Goal: Task Accomplishment & Management: Manage account settings

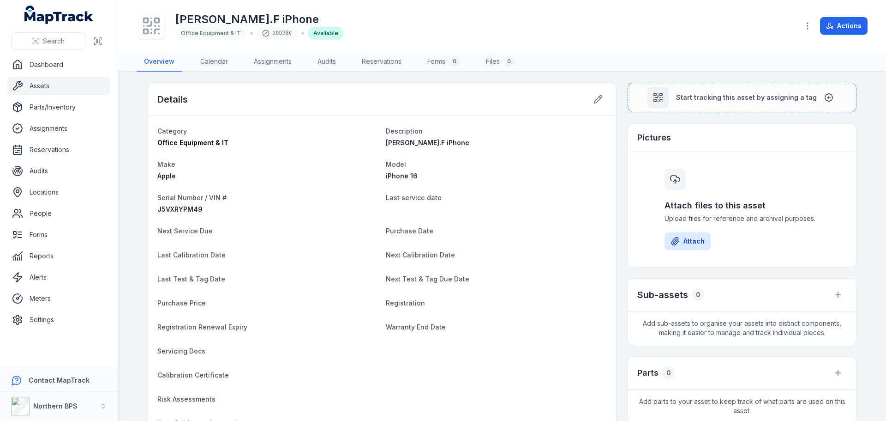
click at [511, 226] on dt "Purchase Date" at bounding box center [496, 230] width 221 height 11
click at [49, 85] on link "Assets" at bounding box center [58, 86] width 103 height 18
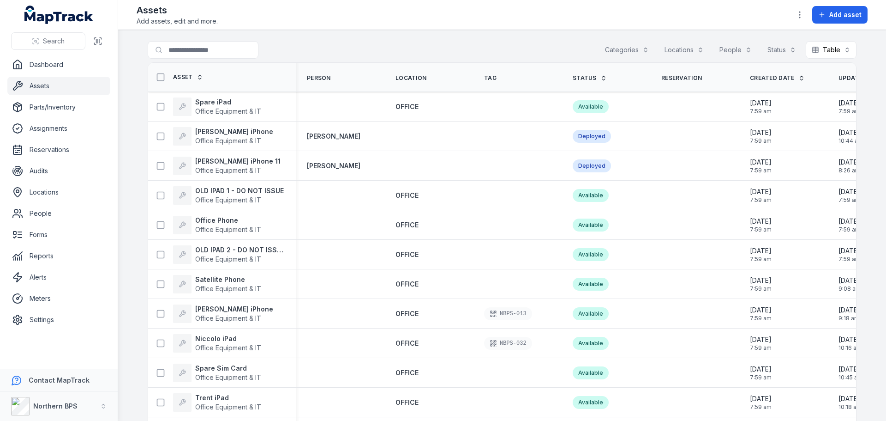
click at [268, 49] on div at bounding box center [222, 50] width 148 height 18
click at [244, 52] on input "Search for assets" at bounding box center [222, 50] width 148 height 18
click at [349, 29] on header "Toggle Navigation Assets Add assets, edit and more. Add asset" at bounding box center [502, 15] width 768 height 30
click at [313, 58] on div "Search for assets Categories Locations People Status Table *****" at bounding box center [502, 51] width 709 height 21
click at [354, 44] on div "Search for assets Categories Locations People Status Table *****" at bounding box center [502, 51] width 709 height 21
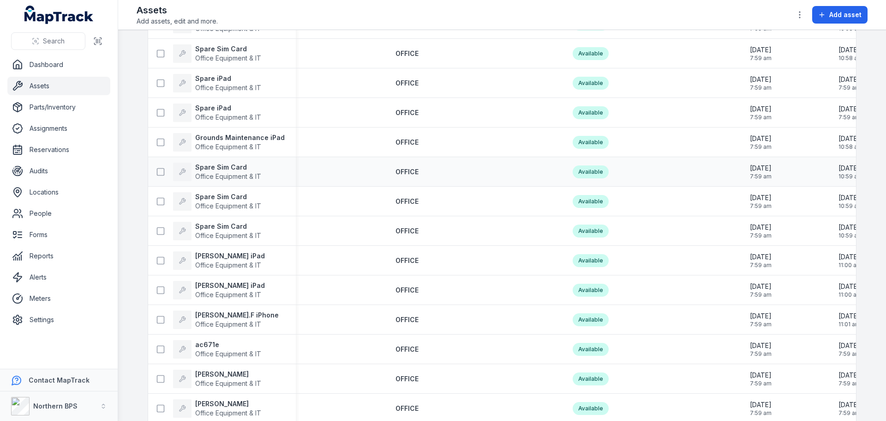
scroll to position [600, 0]
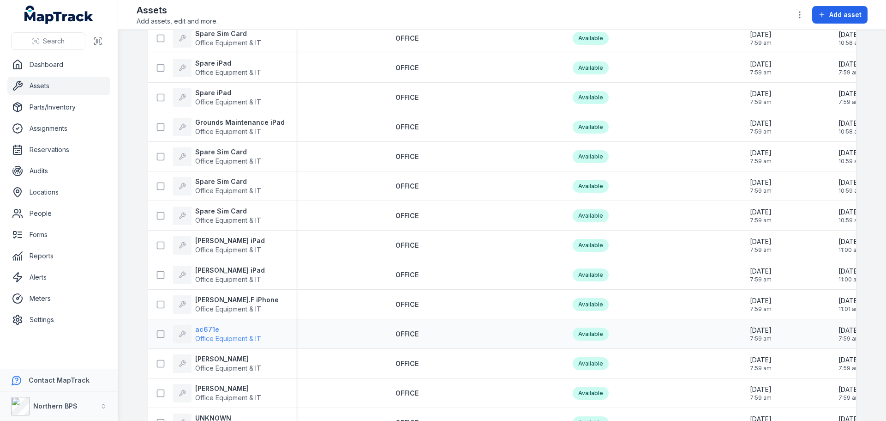
click at [210, 330] on strong "ac671e" at bounding box center [228, 329] width 66 height 9
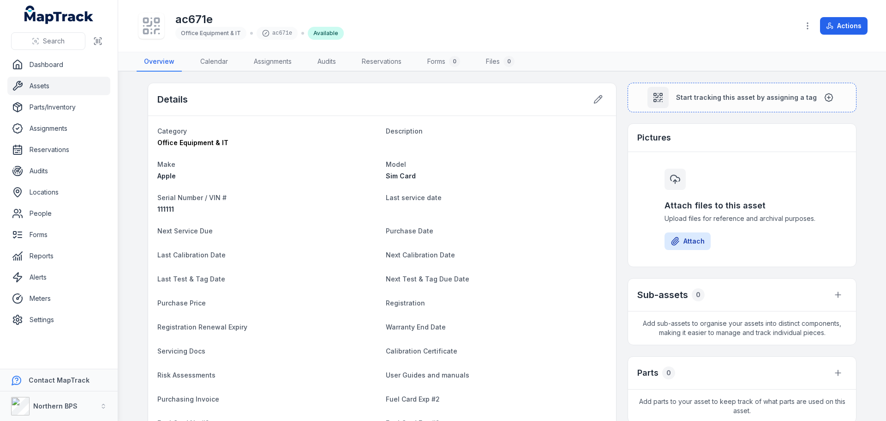
drag, startPoint x: 413, startPoint y: 132, endPoint x: 388, endPoint y: 131, distance: 25.4
click at [388, 131] on span "Description" at bounding box center [404, 131] width 37 height 8
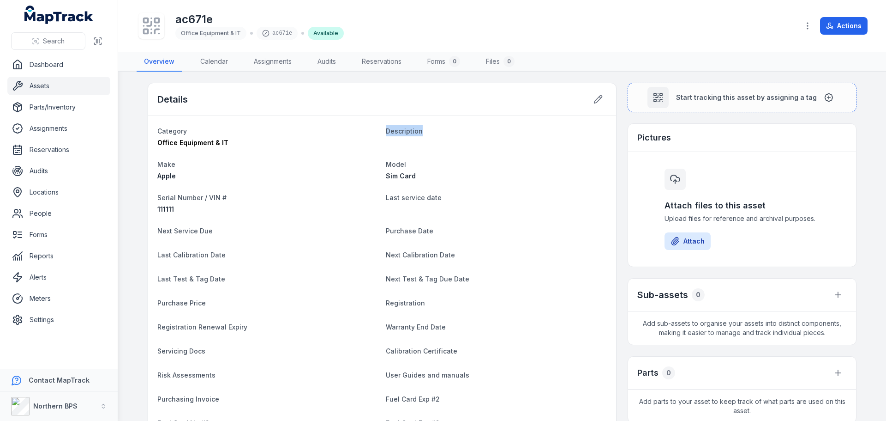
drag, startPoint x: 388, startPoint y: 132, endPoint x: 401, endPoint y: 134, distance: 13.6
click at [401, 134] on span "Description" at bounding box center [404, 131] width 37 height 8
drag, startPoint x: 415, startPoint y: 131, endPoint x: 388, endPoint y: 126, distance: 27.6
click at [388, 126] on dt "Description" at bounding box center [496, 130] width 221 height 11
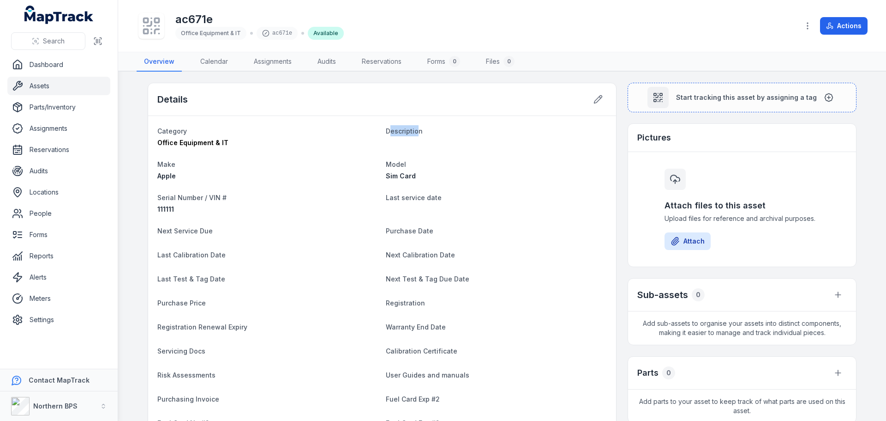
click at [388, 126] on dt "Description" at bounding box center [496, 130] width 221 height 11
drag, startPoint x: 545, startPoint y: 70, endPoint x: 557, endPoint y: 70, distance: 12.0
click at [557, 70] on nav "Overview Calendar Assignments Audits Reservations Forms 0 Files 0" at bounding box center [502, 61] width 731 height 19
click at [590, 102] on button at bounding box center [599, 99] width 18 height 18
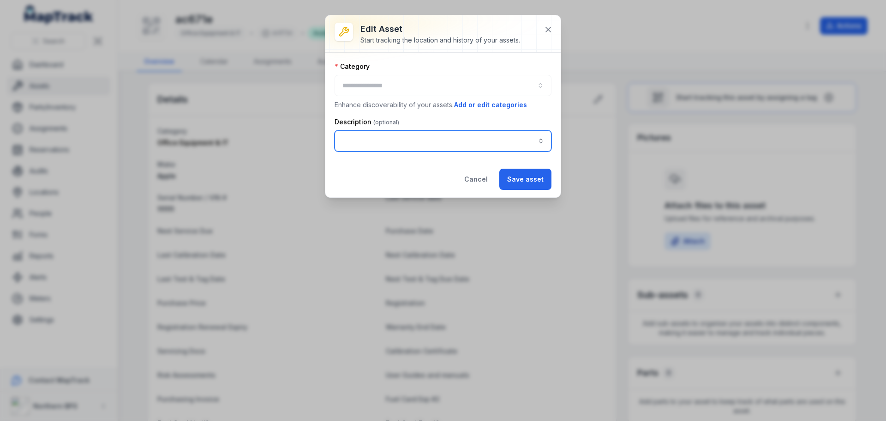
click at [370, 133] on input "asset-edit:description-label" at bounding box center [443, 140] width 217 height 21
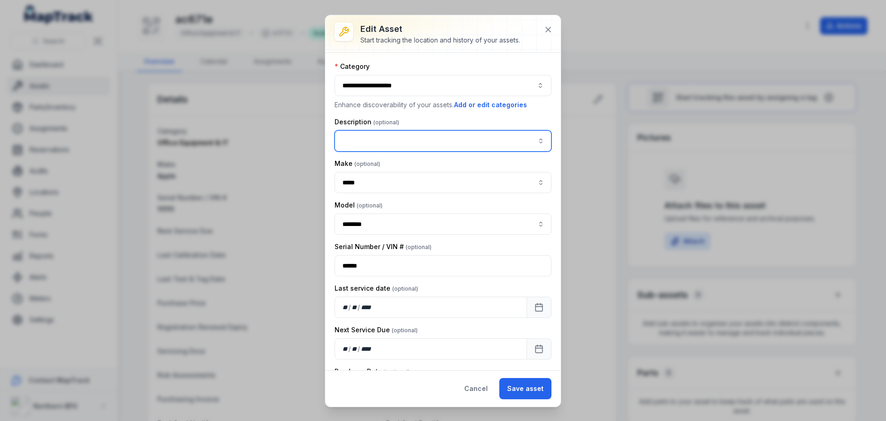
type input "**********"
click at [375, 185] on div "Spare Sim Card" at bounding box center [439, 190] width 205 height 17
type input "**********"
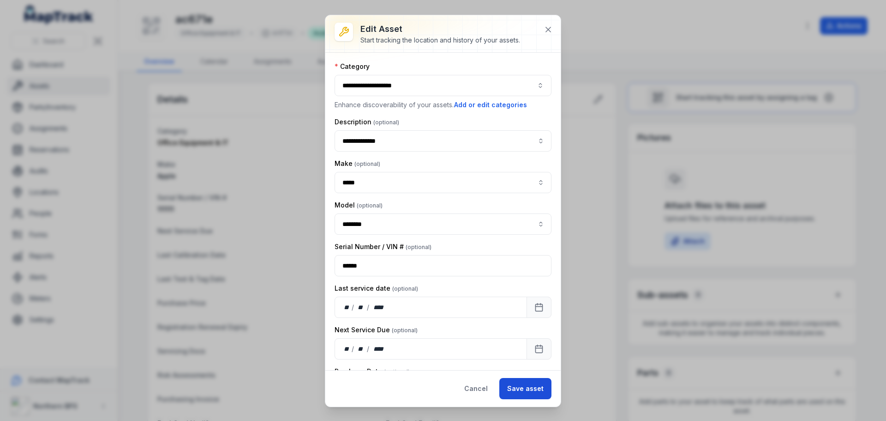
click at [528, 396] on button "Save asset" at bounding box center [525, 388] width 52 height 21
